Goal: Information Seeking & Learning: Learn about a topic

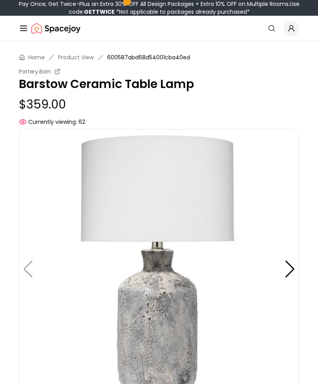
click at [68, 57] on li "Product View" at bounding box center [76, 57] width 36 height 8
click at [80, 59] on li "Product View" at bounding box center [76, 57] width 36 height 8
click at [79, 62] on div "Home Product View 600587abd68d54001cba40ed Pottery Barn Barstow Ceramic Table L…" at bounding box center [159, 346] width 318 height 611
click at [82, 62] on div "Home Product View 600587abd68d54001cba40ed Pottery Barn Barstow Ceramic Table L…" at bounding box center [159, 346] width 318 height 611
click at [76, 55] on li "Product View" at bounding box center [76, 57] width 36 height 8
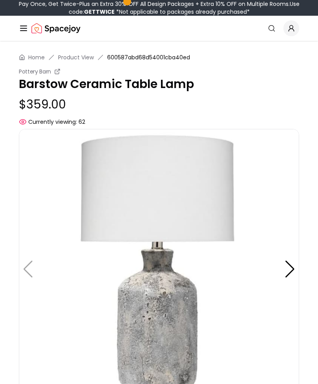
click at [31, 61] on link "Home" at bounding box center [36, 57] width 16 height 8
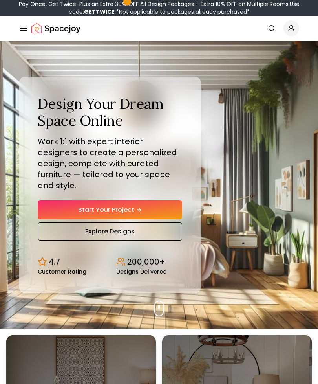
click at [28, 30] on icon "Global" at bounding box center [23, 28] width 9 height 9
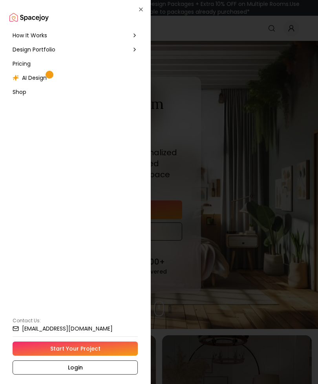
click at [22, 68] on div "Pricing" at bounding box center [75, 64] width 132 height 14
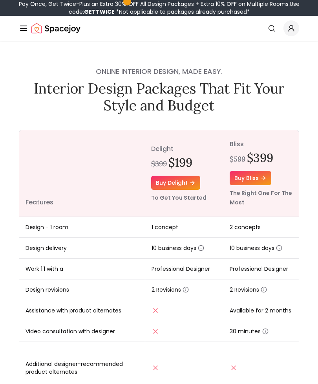
click at [21, 32] on icon "Global" at bounding box center [23, 28] width 9 height 9
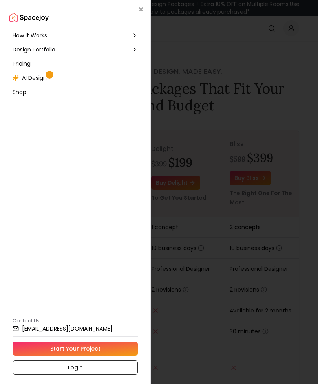
click at [26, 49] on span "Design Portfolio" at bounding box center [34, 50] width 43 height 8
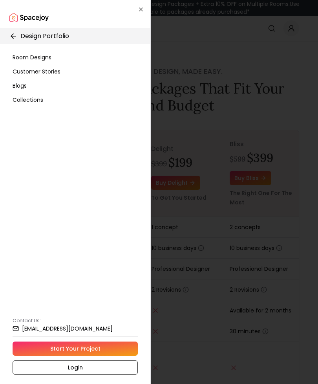
click at [23, 55] on span "Room Designs" at bounding box center [32, 57] width 39 height 8
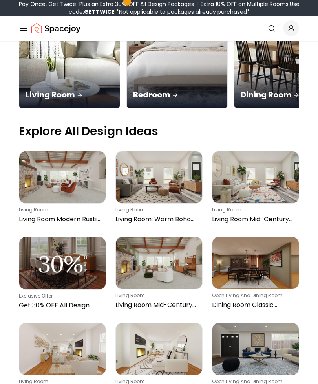
scroll to position [210, 0]
click at [60, 151] on img at bounding box center [62, 177] width 86 height 52
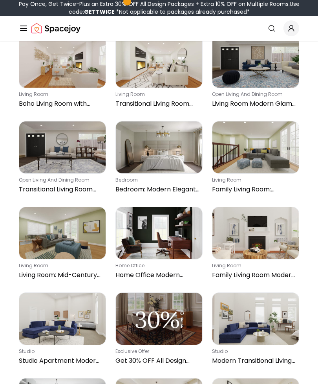
scroll to position [497, 0]
click at [174, 207] on img at bounding box center [159, 233] width 86 height 52
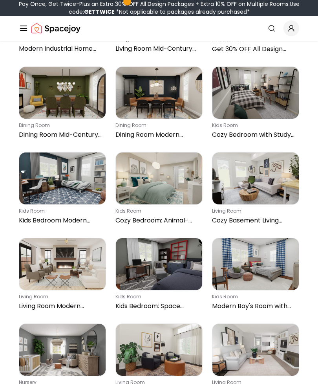
scroll to position [1151, 0]
click at [176, 152] on img at bounding box center [159, 178] width 86 height 52
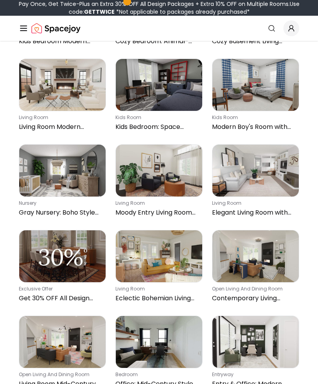
scroll to position [1330, 0]
click at [174, 230] on img at bounding box center [159, 256] width 86 height 52
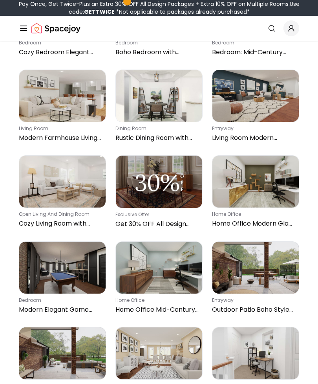
scroll to position [1747, 0]
click at [182, 241] on img at bounding box center [159, 267] width 86 height 52
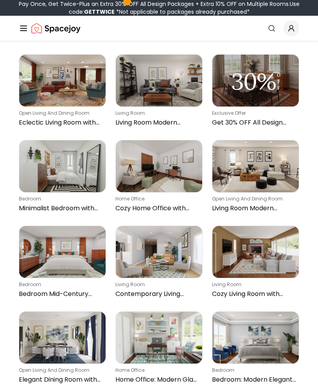
scroll to position [2191, 0]
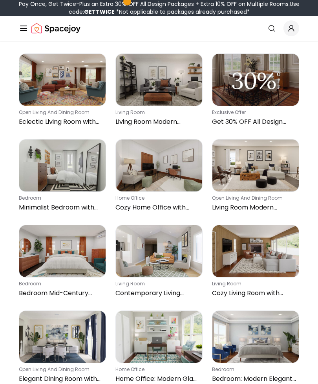
click at [59, 225] on img at bounding box center [62, 251] width 86 height 52
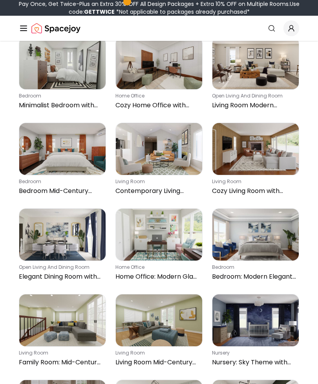
scroll to position [2294, 0]
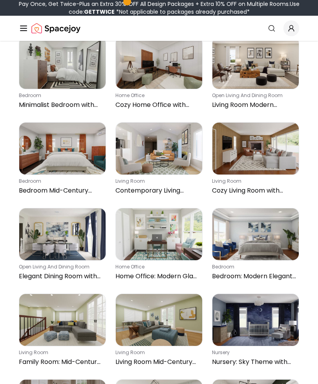
click at [146, 123] on img at bounding box center [159, 149] width 86 height 52
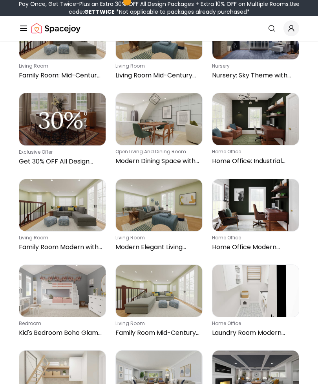
scroll to position [2580, 0]
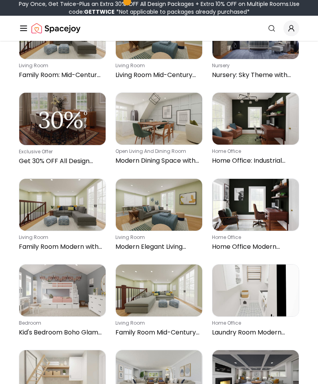
click at [64, 179] on img at bounding box center [62, 205] width 86 height 52
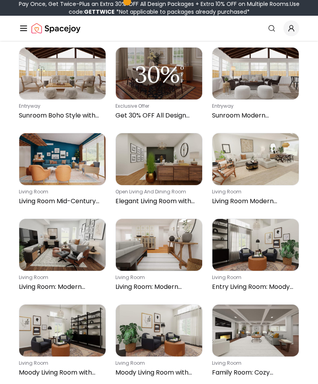
scroll to position [2970, 0]
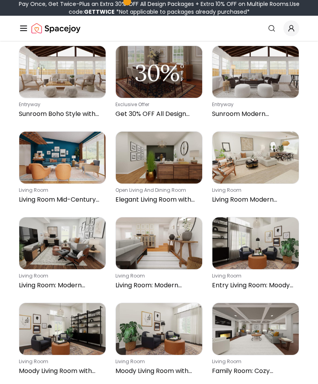
click at [59, 217] on img at bounding box center [62, 243] width 86 height 52
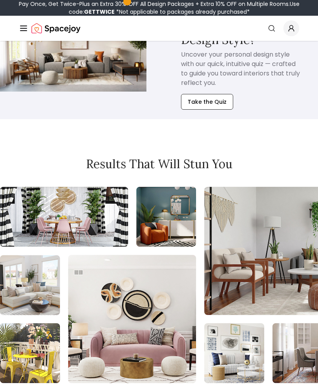
scroll to position [1470, 0]
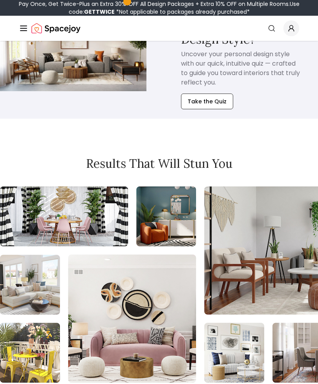
click at [22, 26] on line "Global" at bounding box center [23, 26] width 6 height 0
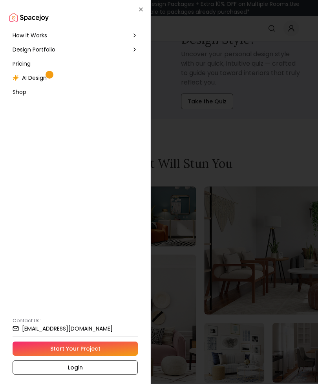
click at [114, 50] on div "Design Portfolio" at bounding box center [75, 49] width 132 height 14
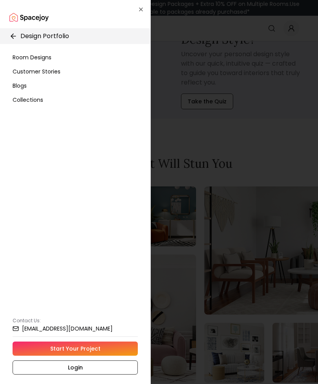
click at [27, 55] on span "Room Designs" at bounding box center [32, 57] width 39 height 8
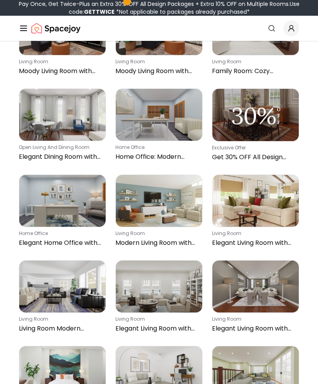
scroll to position [3269, 0]
click at [62, 175] on img at bounding box center [62, 201] width 86 height 52
